Goal: Navigation & Orientation: Understand site structure

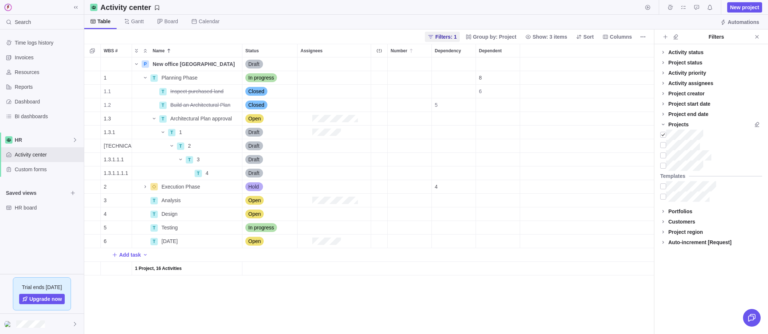
scroll to position [276, 569]
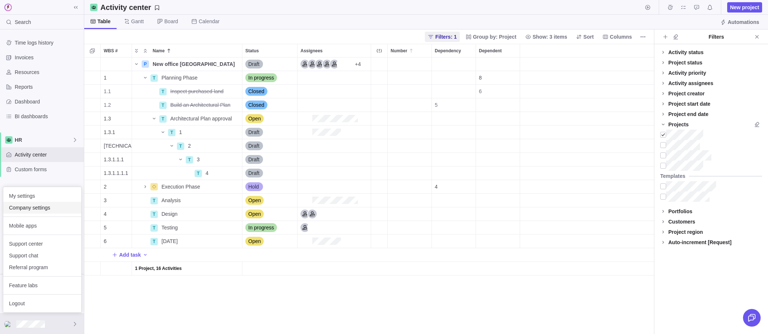
click at [24, 207] on span "Company settings" at bounding box center [42, 207] width 66 height 7
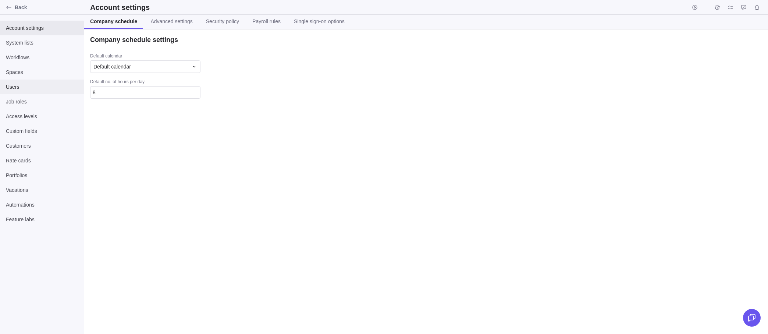
click at [22, 82] on div "Users" at bounding box center [42, 86] width 84 height 15
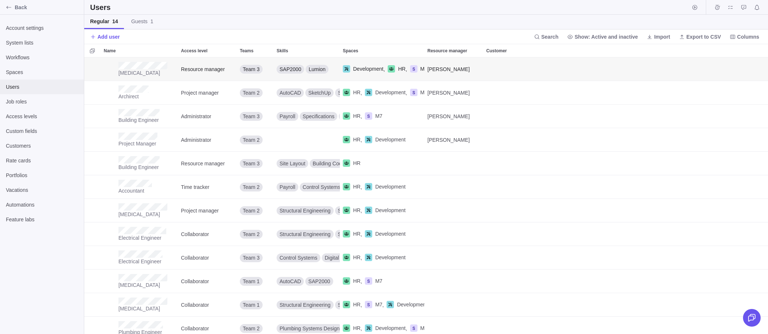
scroll to position [276, 684]
click at [620, 39] on span "Show: Active and inactive" at bounding box center [605, 36] width 63 height 7
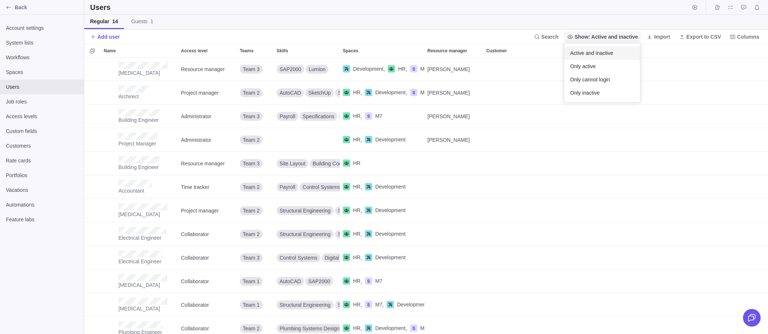
click at [603, 38] on span "Show: Active and inactive" at bounding box center [605, 36] width 63 height 7
click at [8, 99] on span "Job roles" at bounding box center [42, 101] width 72 height 7
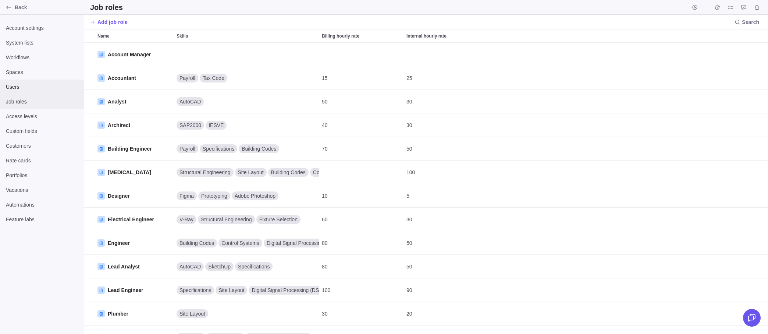
scroll to position [291, 684]
click at [11, 75] on span "Spaces" at bounding box center [42, 71] width 72 height 7
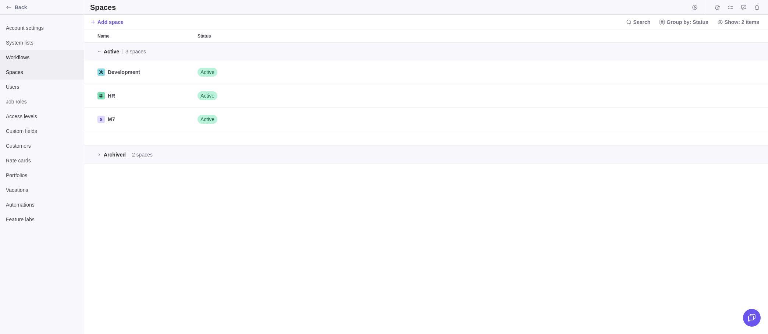
scroll to position [291, 684]
click at [15, 58] on span "Workflows" at bounding box center [42, 57] width 72 height 7
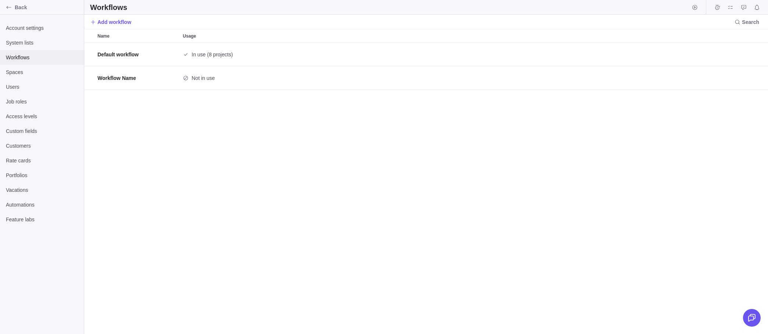
scroll to position [291, 684]
click at [18, 45] on span "System lists" at bounding box center [42, 42] width 72 height 7
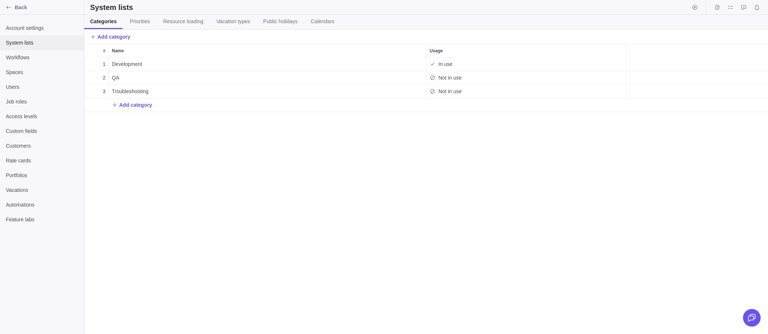
scroll to position [276, 684]
click at [16, 149] on span "Customers" at bounding box center [42, 145] width 72 height 7
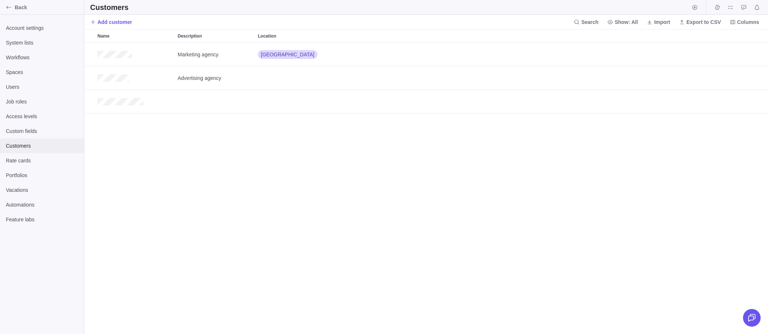
scroll to position [291, 684]
click at [16, 165] on div "Rate cards" at bounding box center [42, 160] width 84 height 15
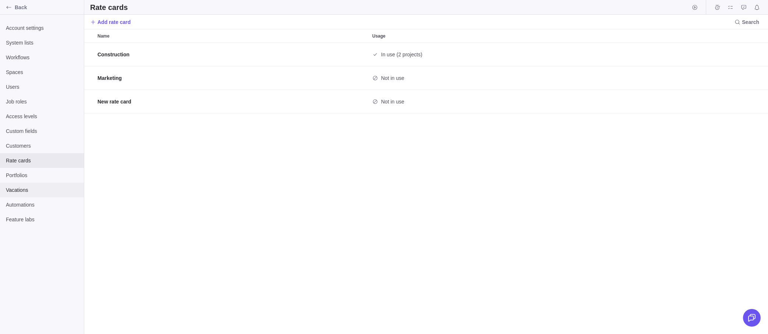
scroll to position [291, 684]
click at [15, 183] on div "Vacations" at bounding box center [42, 189] width 84 height 15
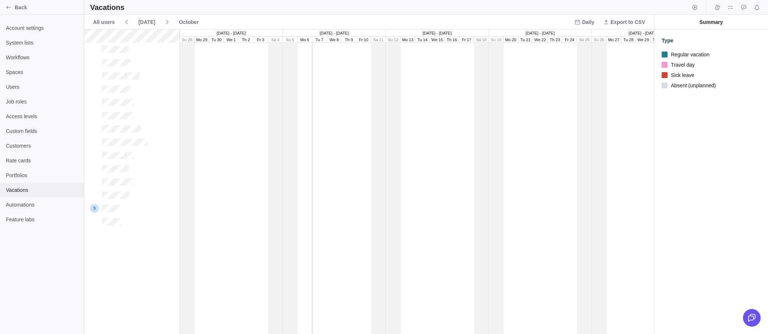
scroll to position [304, 569]
click at [9, 82] on div "Users" at bounding box center [42, 86] width 84 height 15
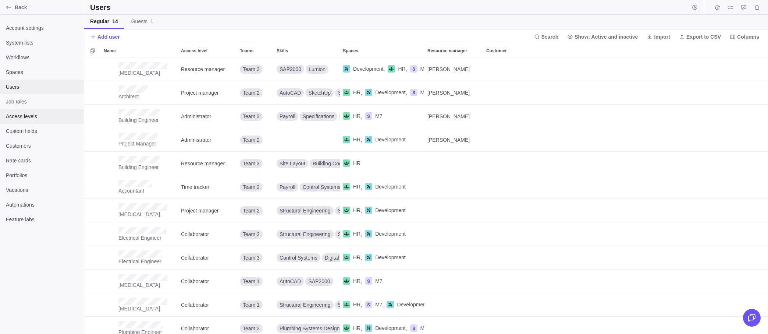
scroll to position [276, 684]
click at [10, 117] on span "Access levels" at bounding box center [42, 116] width 72 height 7
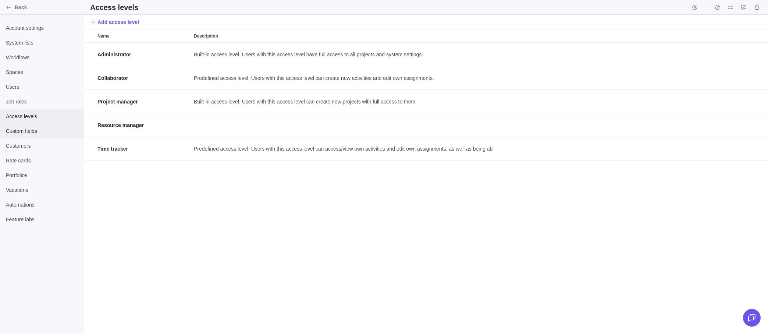
scroll to position [291, 684]
click at [12, 130] on span "Custom fields" at bounding box center [42, 130] width 72 height 7
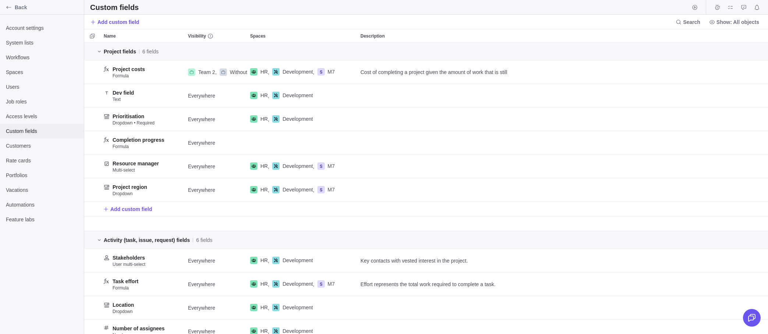
scroll to position [291, 684]
click at [11, 7] on icon "Back" at bounding box center [9, 7] width 6 height 6
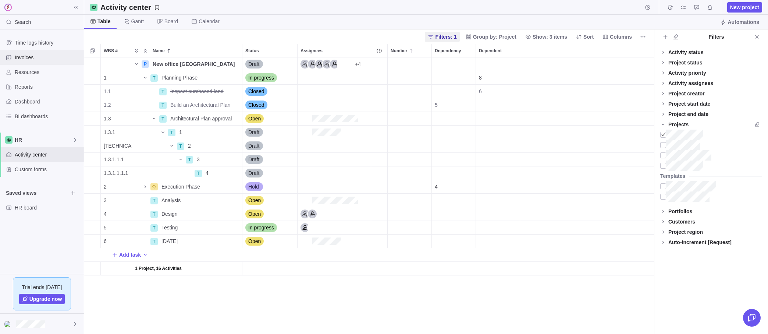
scroll to position [276, 569]
click at [23, 53] on div "Invoices" at bounding box center [42, 57] width 84 height 15
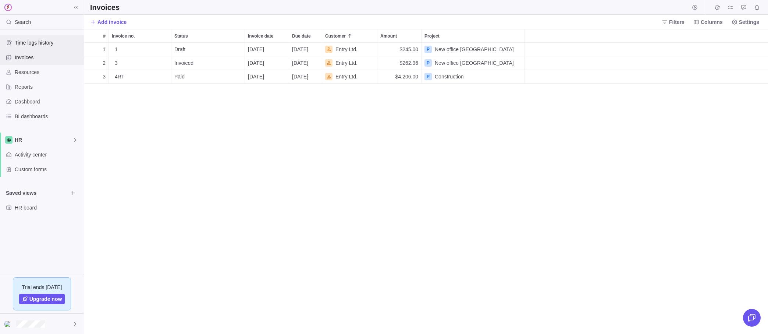
scroll to position [291, 684]
click at [26, 42] on span "Time logs history" at bounding box center [48, 42] width 66 height 7
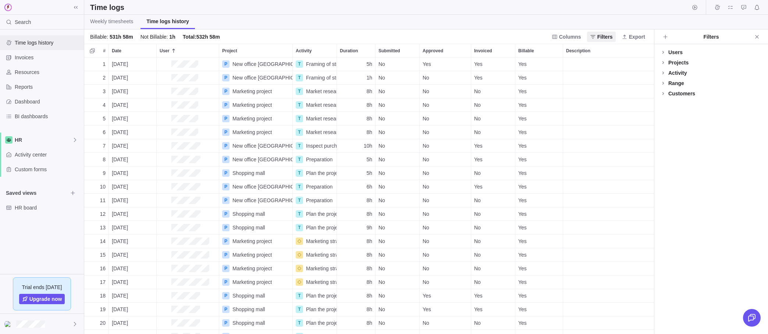
scroll to position [276, 569]
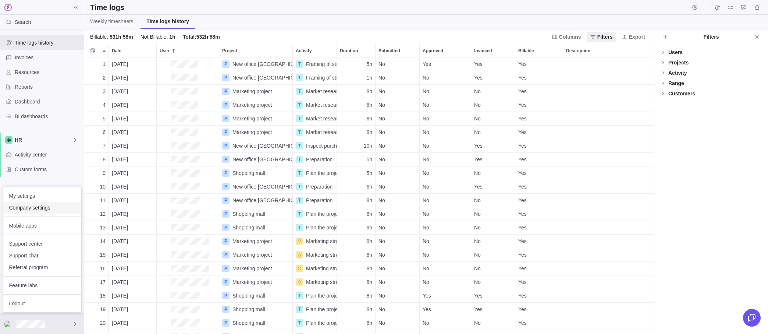
click at [20, 211] on div "Company settings" at bounding box center [42, 208] width 78 height 12
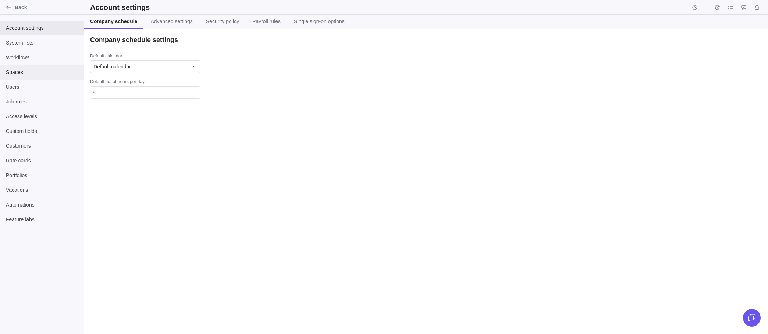
click at [6, 78] on div "Spaces" at bounding box center [42, 72] width 84 height 15
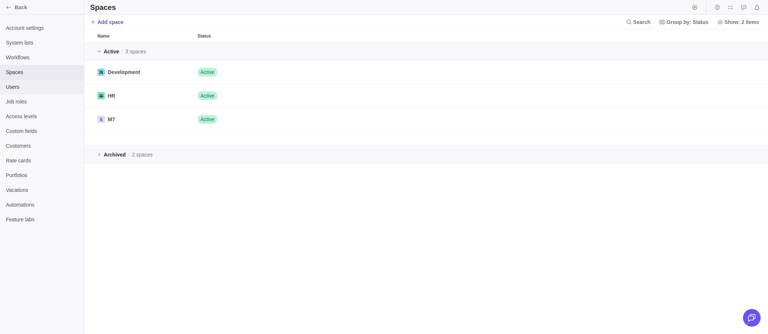
click at [7, 90] on span "Users" at bounding box center [42, 86] width 72 height 7
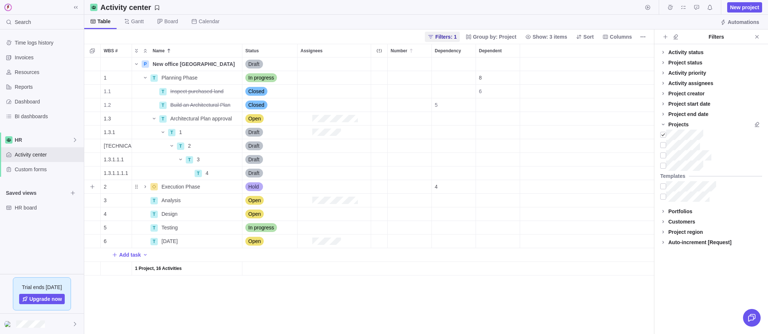
scroll to position [276, 569]
